Goal: Task Accomplishment & Management: Manage account settings

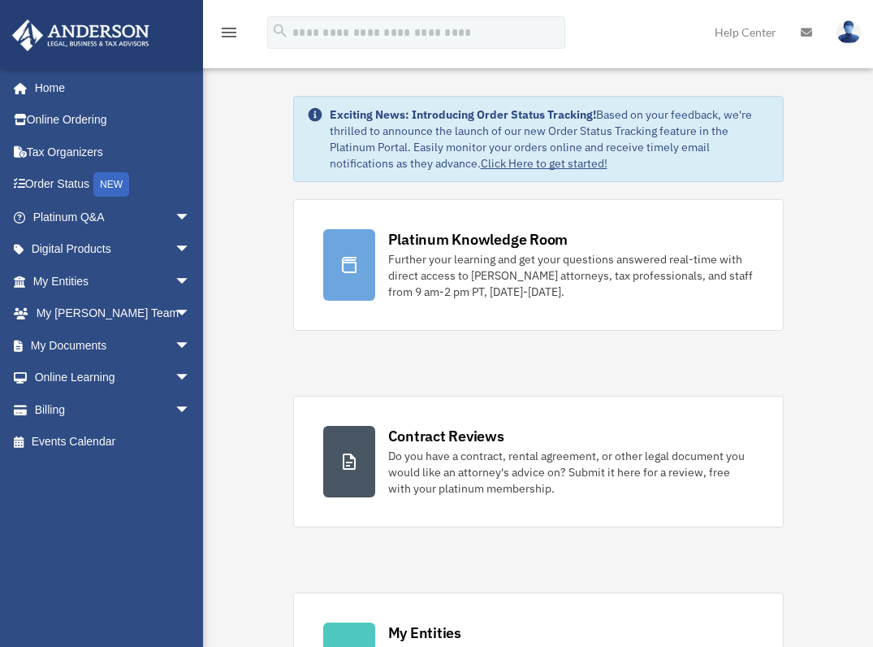
click at [852, 23] on img at bounding box center [849, 32] width 24 height 24
click at [599, 72] on link "My Profile" at bounding box center [585, 75] width 163 height 33
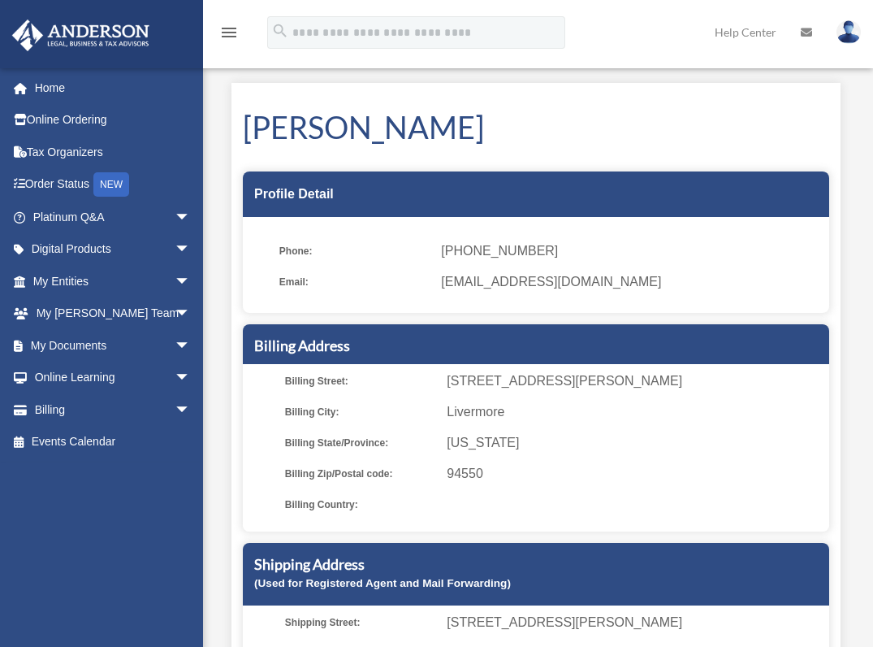
click at [508, 278] on span "[EMAIL_ADDRESS][DOMAIN_NAME]" at bounding box center [629, 282] width 377 height 23
drag, startPoint x: 508, startPoint y: 278, endPoint x: 475, endPoint y: 253, distance: 41.1
click at [475, 253] on span "(313) 757-0035" at bounding box center [629, 251] width 377 height 23
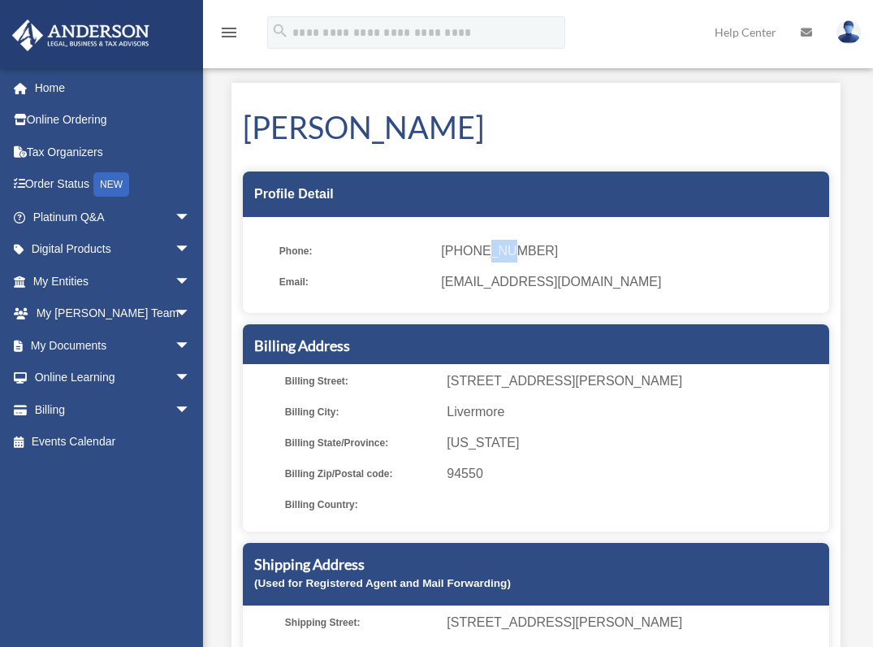
click at [475, 253] on span "(313) 757-0035" at bounding box center [629, 251] width 377 height 23
drag, startPoint x: 475, startPoint y: 253, endPoint x: 561, endPoint y: 288, distance: 92.5
click at [561, 288] on span "[EMAIL_ADDRESS][DOMAIN_NAME]" at bounding box center [629, 282] width 377 height 23
click at [809, 28] on icon at bounding box center [806, 32] width 11 height 11
click at [808, 30] on icon at bounding box center [806, 32] width 11 height 11
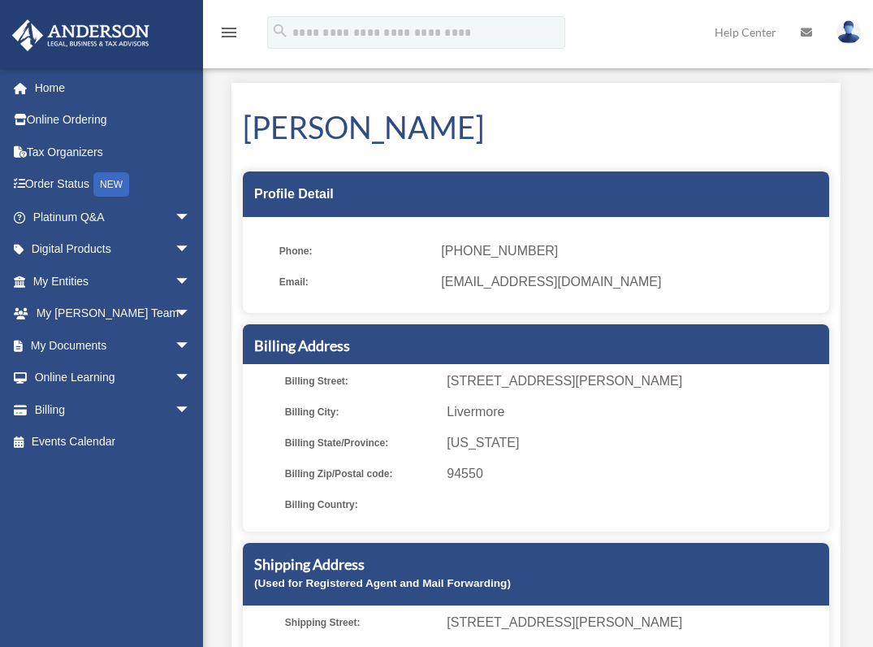
click at [808, 30] on icon at bounding box center [806, 32] width 11 height 11
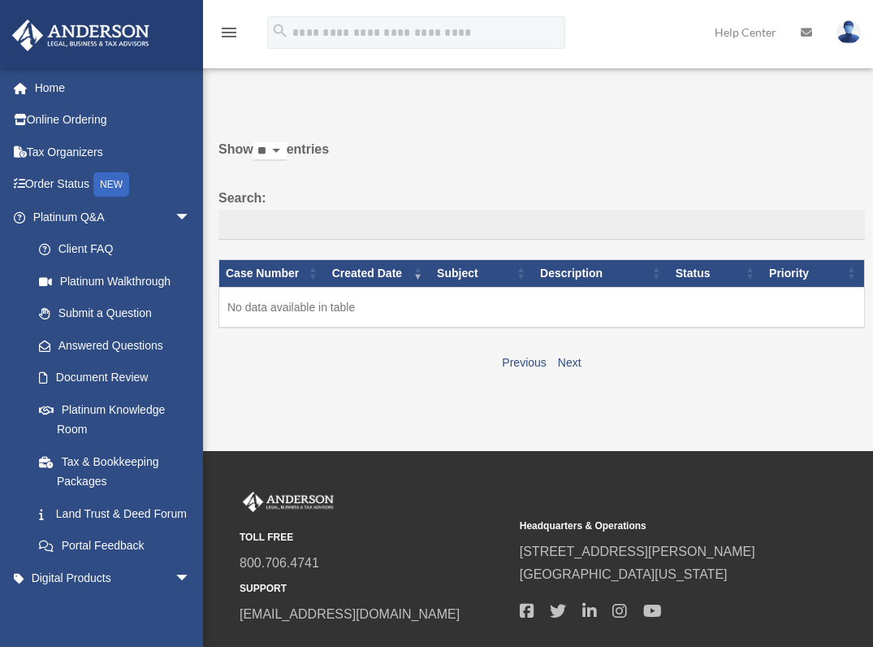
drag, startPoint x: 0, startPoint y: 0, endPoint x: 846, endPoint y: 30, distance: 846.4
click at [846, 30] on img at bounding box center [849, 32] width 24 height 24
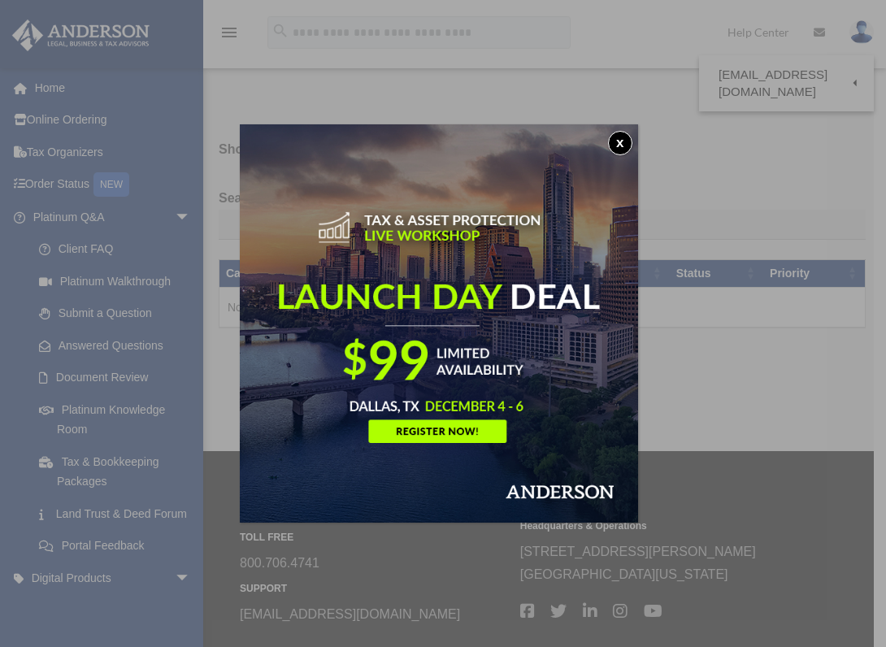
click at [615, 138] on button "x" at bounding box center [620, 143] width 24 height 24
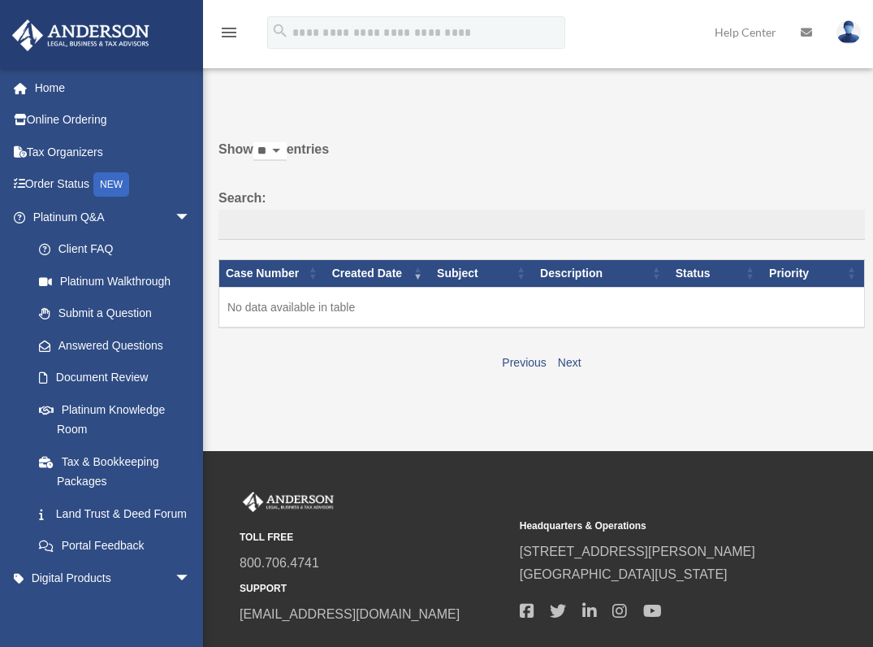
click at [59, 184] on link "Order Status NEW" at bounding box center [113, 184] width 204 height 33
